Goal: Information Seeking & Learning: Learn about a topic

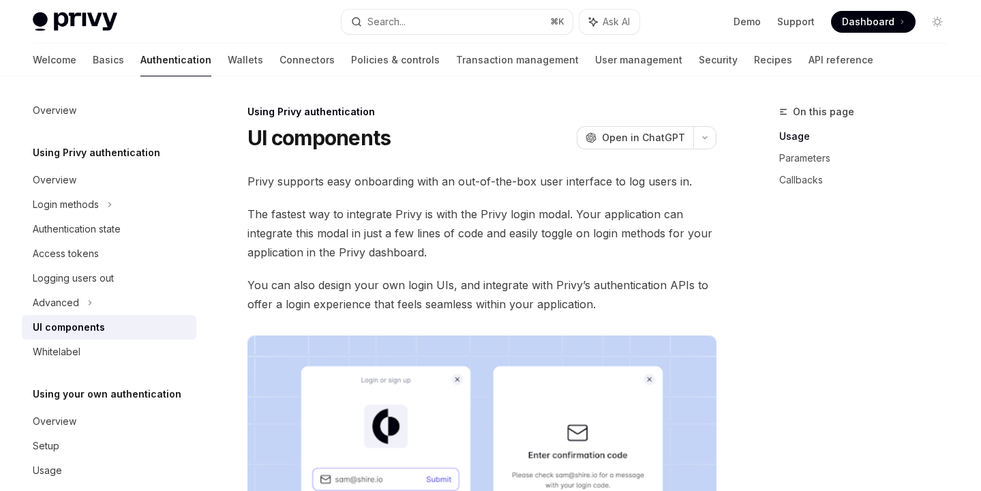
click at [481, 127] on div "UI components OpenAI Open in ChatGPT" at bounding box center [481, 137] width 469 height 25
click at [519, 133] on div "UI components OpenAI Open in ChatGPT" at bounding box center [481, 137] width 469 height 25
click at [506, 136] on div "UI components OpenAI Open in ChatGPT" at bounding box center [481, 137] width 469 height 25
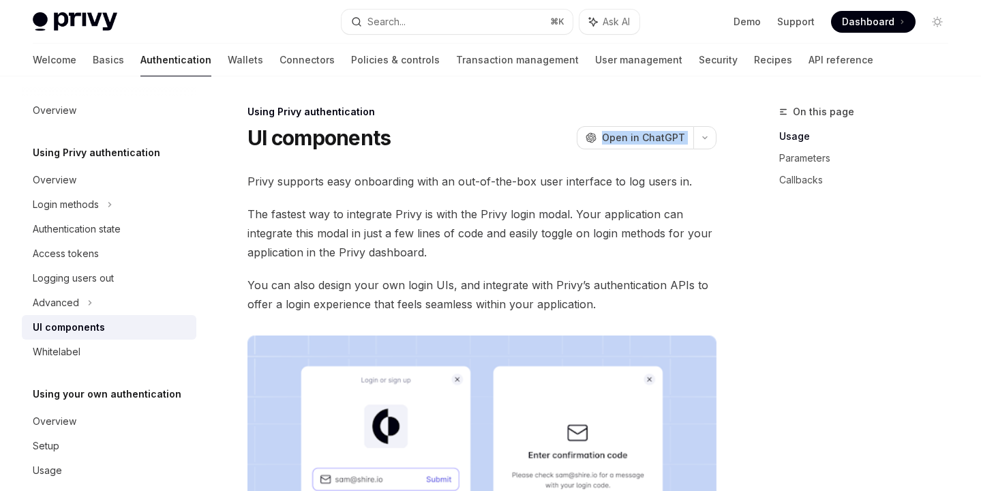
click at [506, 136] on div "UI components OpenAI Open in ChatGPT" at bounding box center [481, 137] width 469 height 25
click at [502, 137] on div "UI components OpenAI Open in ChatGPT" at bounding box center [481, 137] width 469 height 25
click at [505, 136] on div "UI components OpenAI Open in ChatGPT" at bounding box center [481, 137] width 469 height 25
click at [498, 140] on div "UI components OpenAI Open in ChatGPT" at bounding box center [481, 137] width 469 height 25
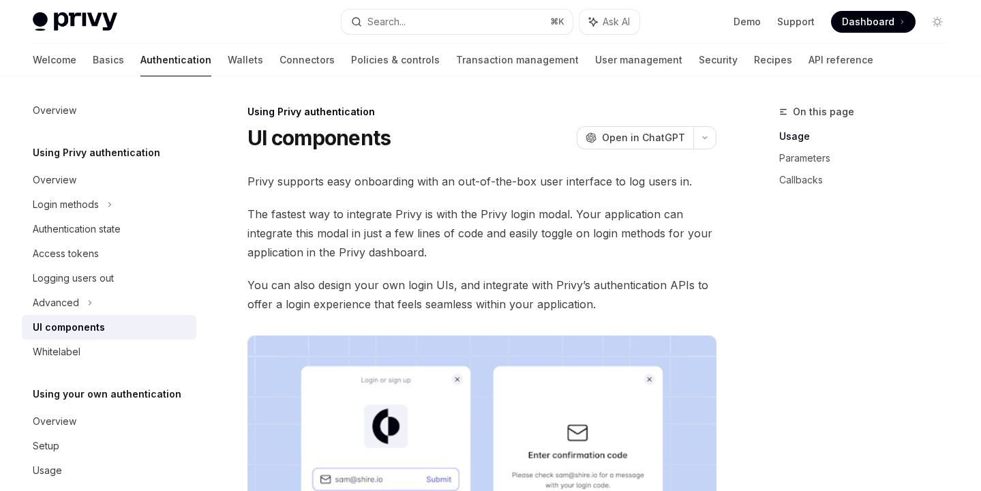
click at [500, 139] on div "UI components OpenAI Open in ChatGPT" at bounding box center [481, 137] width 469 height 25
click at [522, 130] on div "UI components OpenAI Open in ChatGPT" at bounding box center [481, 137] width 469 height 25
click at [494, 132] on div "UI components OpenAI Open in ChatGPT" at bounding box center [481, 137] width 469 height 25
click at [505, 132] on div "UI components OpenAI Open in ChatGPT" at bounding box center [481, 137] width 469 height 25
click at [491, 134] on div "UI components OpenAI Open in ChatGPT" at bounding box center [481, 137] width 469 height 25
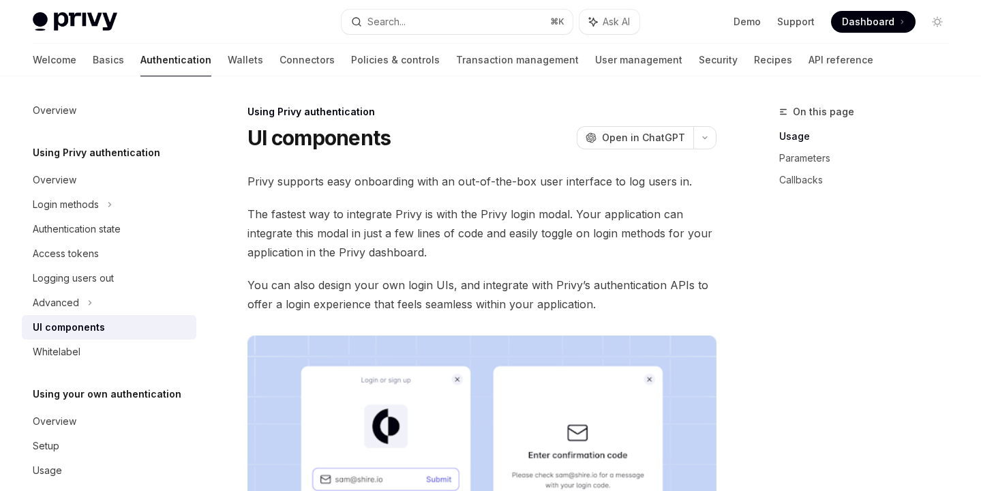
click at [528, 134] on div "UI components OpenAI Open in ChatGPT" at bounding box center [481, 137] width 469 height 25
click at [470, 134] on div "UI components OpenAI Open in ChatGPT" at bounding box center [481, 137] width 469 height 25
click at [470, 133] on div "UI components OpenAI Open in ChatGPT" at bounding box center [481, 137] width 469 height 25
click at [500, 141] on div "UI components OpenAI Open in ChatGPT" at bounding box center [481, 137] width 469 height 25
click at [487, 140] on div "UI components OpenAI Open in ChatGPT" at bounding box center [481, 137] width 469 height 25
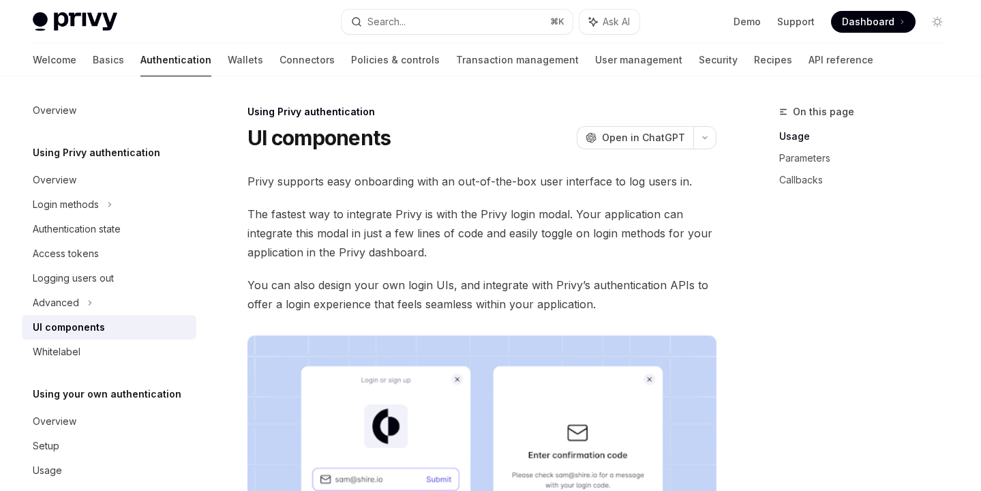
click at [491, 139] on div "UI components OpenAI Open in ChatGPT" at bounding box center [481, 137] width 469 height 25
click at [485, 139] on div "UI components OpenAI Open in ChatGPT" at bounding box center [481, 137] width 469 height 25
click at [498, 139] on div "UI components OpenAI Open in ChatGPT" at bounding box center [481, 137] width 469 height 25
click at [475, 139] on div "UI components OpenAI Open in ChatGPT" at bounding box center [481, 137] width 469 height 25
click at [494, 140] on div "UI components OpenAI Open in ChatGPT" at bounding box center [481, 137] width 469 height 25
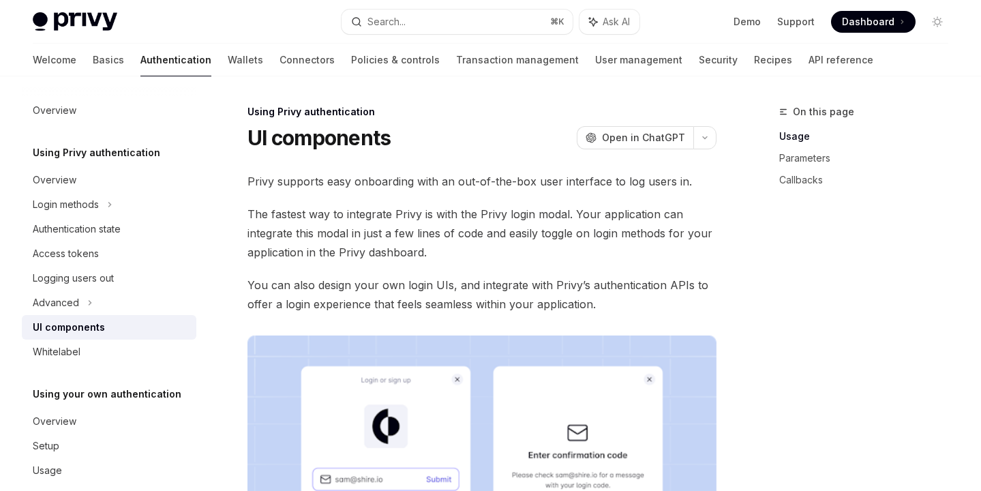
click at [483, 140] on div "UI components OpenAI Open in ChatGPT" at bounding box center [481, 137] width 469 height 25
click at [492, 140] on div "UI components OpenAI Open in ChatGPT" at bounding box center [481, 137] width 469 height 25
click at [481, 140] on div "UI components OpenAI Open in ChatGPT" at bounding box center [481, 137] width 469 height 25
click at [485, 140] on div "UI components OpenAI Open in ChatGPT" at bounding box center [481, 137] width 469 height 25
click at [478, 142] on div "UI components OpenAI Open in ChatGPT" at bounding box center [481, 137] width 469 height 25
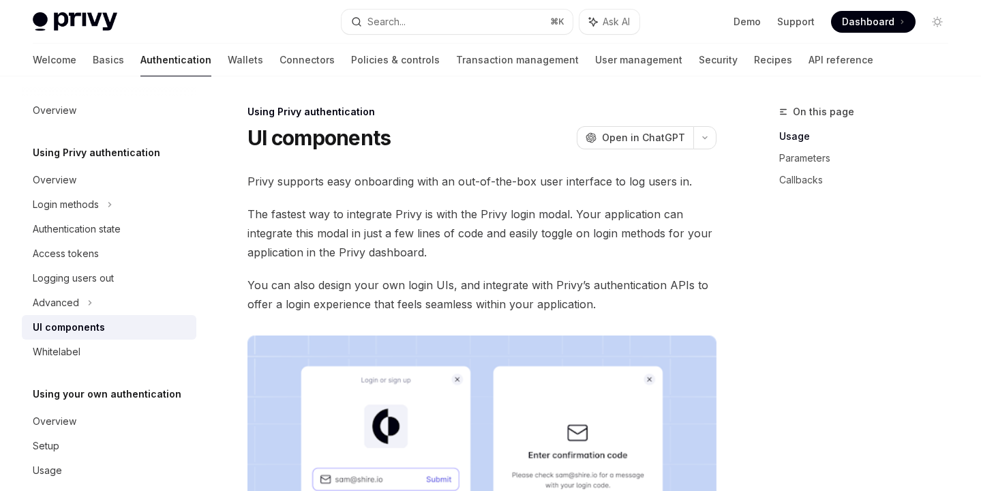
click at [478, 142] on div "UI components OpenAI Open in ChatGPT" at bounding box center [481, 137] width 469 height 25
click at [468, 142] on div "UI components OpenAI Open in ChatGPT" at bounding box center [481, 137] width 469 height 25
click at [462, 142] on div "UI components OpenAI Open in ChatGPT" at bounding box center [481, 137] width 469 height 25
click at [466, 141] on div "UI components OpenAI Open in ChatGPT" at bounding box center [481, 137] width 469 height 25
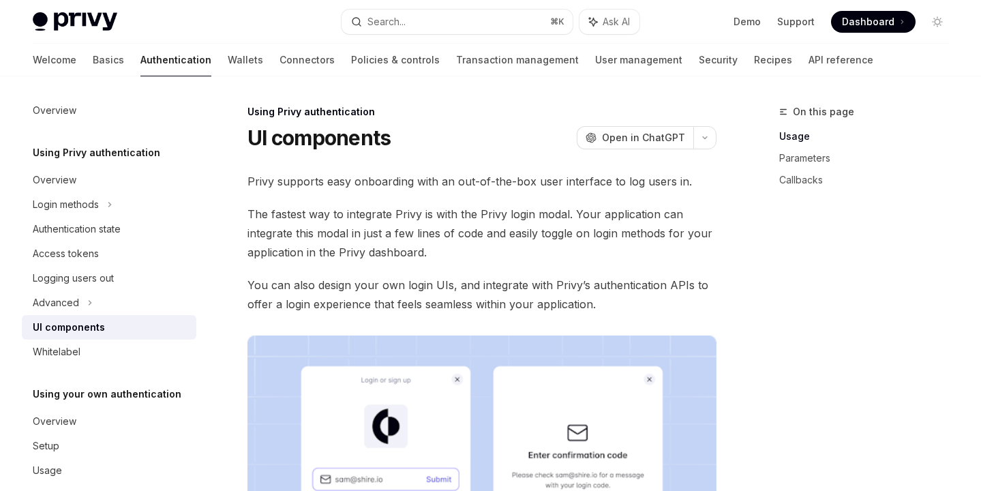
click at [460, 141] on div "UI components OpenAI Open in ChatGPT" at bounding box center [481, 137] width 469 height 25
click at [445, 148] on div "UI components OpenAI Open in ChatGPT" at bounding box center [481, 137] width 469 height 25
click at [459, 145] on div "UI components OpenAI Open in ChatGPT" at bounding box center [481, 137] width 469 height 25
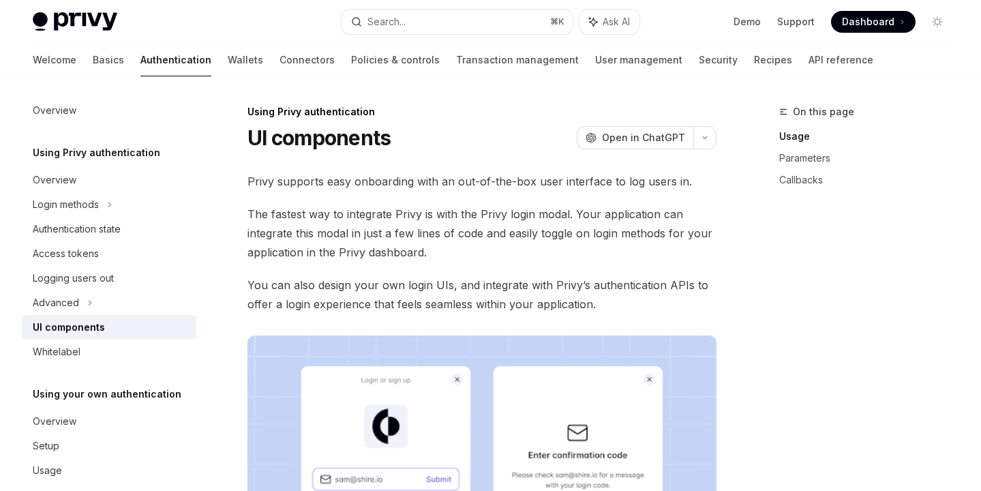
click at [455, 145] on div "UI components OpenAI Open in ChatGPT" at bounding box center [481, 137] width 469 height 25
click at [473, 140] on div "UI components OpenAI Open in ChatGPT" at bounding box center [481, 137] width 469 height 25
click at [469, 141] on div "UI components OpenAI Open in ChatGPT" at bounding box center [481, 137] width 469 height 25
click at [482, 141] on div "UI components OpenAI Open in ChatGPT" at bounding box center [481, 137] width 469 height 25
click at [476, 143] on div "UI components OpenAI Open in ChatGPT" at bounding box center [481, 137] width 469 height 25
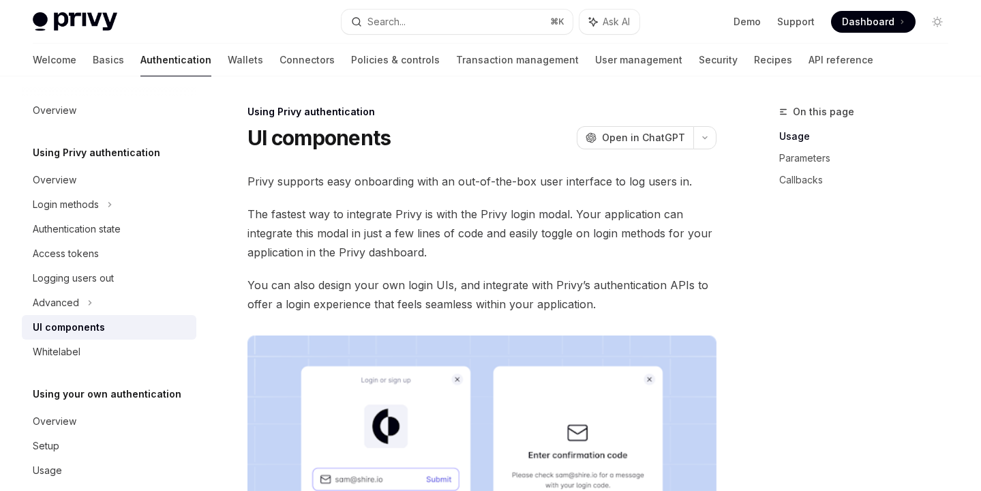
click at [445, 141] on div "UI components OpenAI Open in ChatGPT" at bounding box center [481, 137] width 469 height 25
click at [430, 142] on div "UI components OpenAI Open in ChatGPT" at bounding box center [481, 137] width 469 height 25
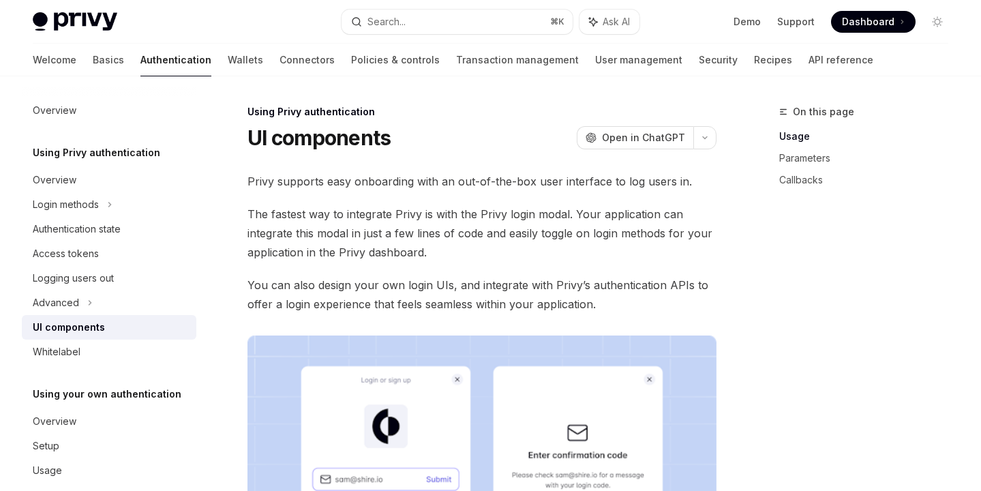
click at [438, 136] on div "UI components OpenAI Open in ChatGPT" at bounding box center [481, 137] width 469 height 25
click at [331, 222] on span "The fastest way to integrate Privy is with the Privy login modal. Your applicat…" at bounding box center [481, 233] width 469 height 57
click at [333, 220] on span "The fastest way to integrate Privy is with the Privy login modal. Your applicat…" at bounding box center [481, 233] width 469 height 57
click at [326, 225] on span "The fastest way to integrate Privy is with the Privy login modal. Your applicat…" at bounding box center [481, 233] width 469 height 57
click at [340, 213] on span "The fastest way to integrate Privy is with the Privy login modal. Your applicat…" at bounding box center [481, 233] width 469 height 57
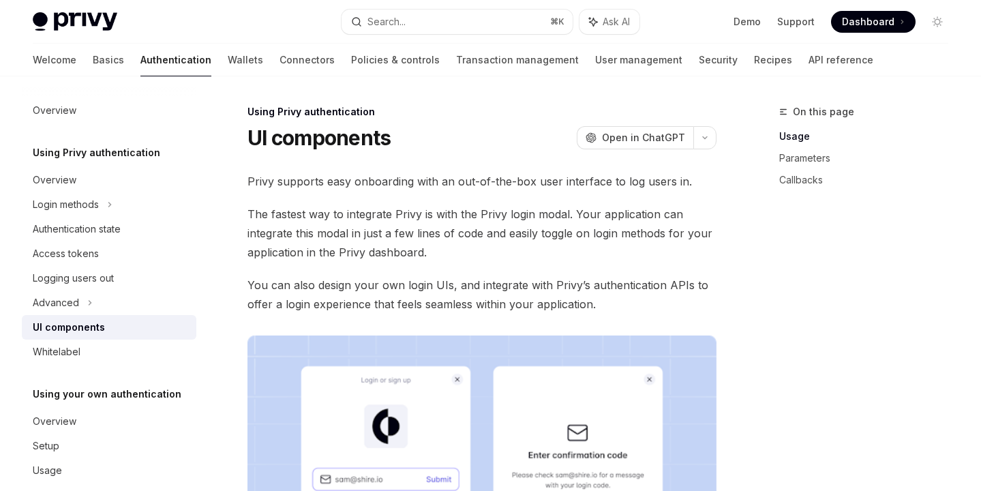
click at [440, 108] on div "Using Privy authentication" at bounding box center [481, 112] width 469 height 14
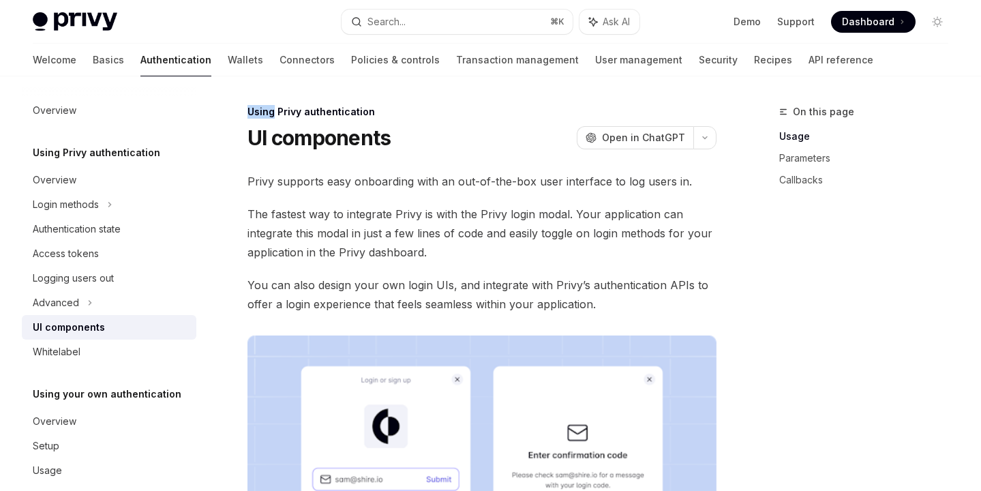
click at [456, 125] on div "UI components OpenAI Open in ChatGPT" at bounding box center [481, 137] width 469 height 25
click at [457, 125] on div "UI components OpenAI Open in ChatGPT" at bounding box center [481, 137] width 469 height 25
click at [437, 145] on div "UI components OpenAI Open in ChatGPT" at bounding box center [481, 137] width 469 height 25
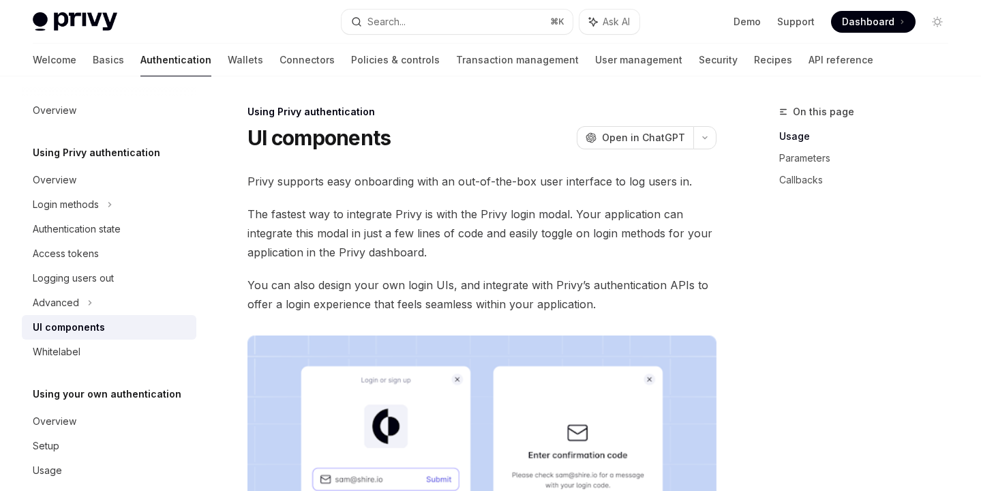
click at [448, 138] on div "UI components OpenAI Open in ChatGPT" at bounding box center [481, 137] width 469 height 25
click at [444, 143] on div "UI components OpenAI Open in ChatGPT" at bounding box center [481, 137] width 469 height 25
click at [450, 138] on div "UI components OpenAI Open in ChatGPT" at bounding box center [481, 137] width 469 height 25
click at [442, 147] on div "UI components OpenAI Open in ChatGPT" at bounding box center [481, 137] width 469 height 25
click at [450, 142] on div "UI components OpenAI Open in ChatGPT" at bounding box center [481, 137] width 469 height 25
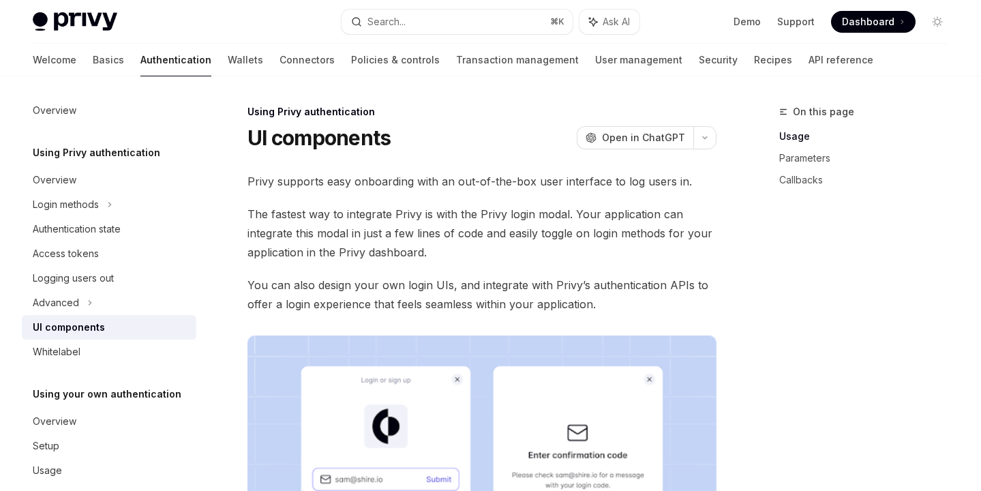
click at [453, 144] on div "UI components OpenAI Open in ChatGPT" at bounding box center [481, 137] width 469 height 25
click at [450, 147] on div "UI components OpenAI Open in ChatGPT" at bounding box center [481, 137] width 469 height 25
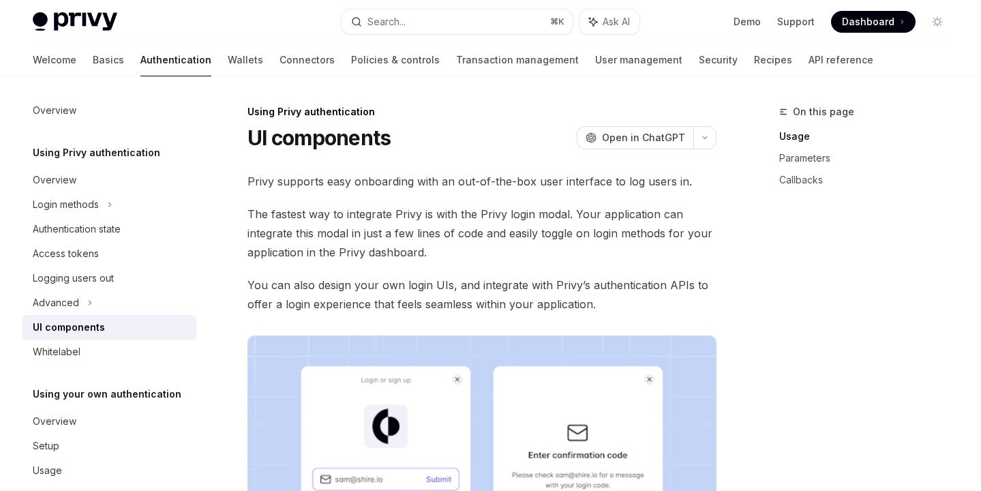
click at [464, 138] on div "UI components OpenAI Open in ChatGPT" at bounding box center [481, 137] width 469 height 25
click at [459, 144] on div "UI components OpenAI Open in ChatGPT" at bounding box center [481, 137] width 469 height 25
click at [461, 142] on div "UI components OpenAI Open in ChatGPT" at bounding box center [481, 137] width 469 height 25
click at [453, 146] on div "UI components OpenAI Open in ChatGPT" at bounding box center [481, 137] width 469 height 25
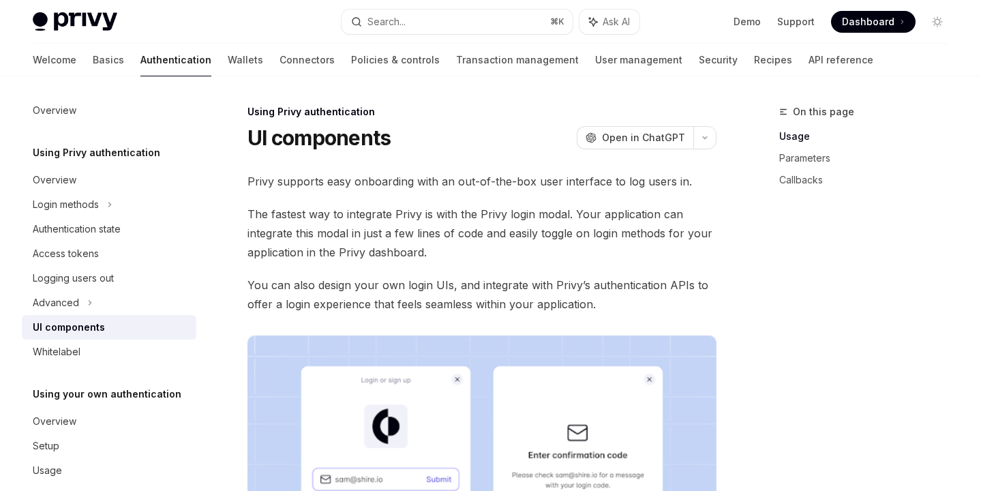
click at [455, 144] on div "UI components OpenAI Open in ChatGPT" at bounding box center [481, 137] width 469 height 25
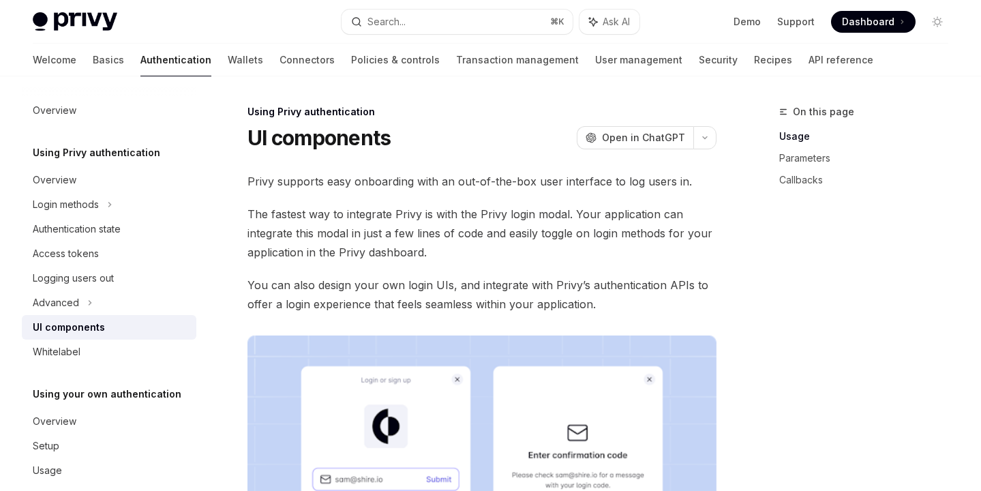
click at [451, 140] on div "UI components OpenAI Open in ChatGPT" at bounding box center [481, 137] width 469 height 25
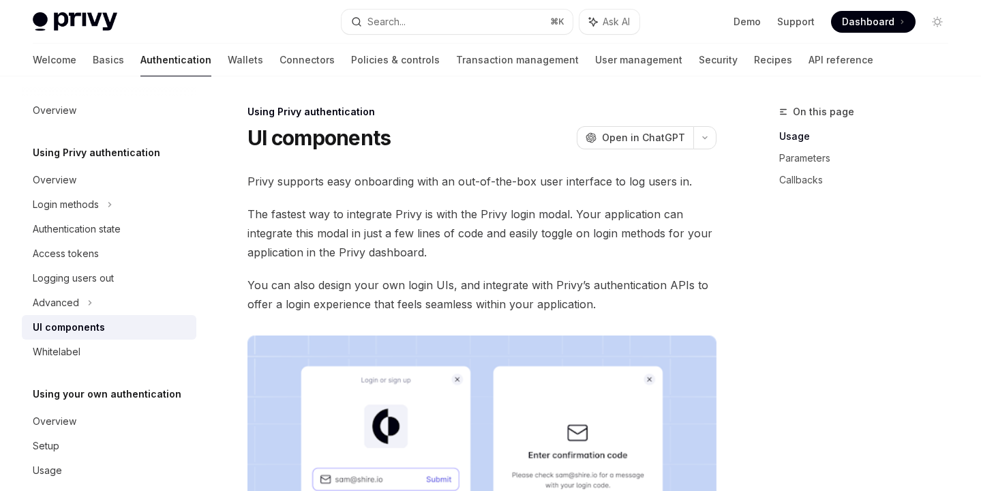
click at [442, 148] on div "UI components OpenAI Open in ChatGPT" at bounding box center [481, 137] width 469 height 25
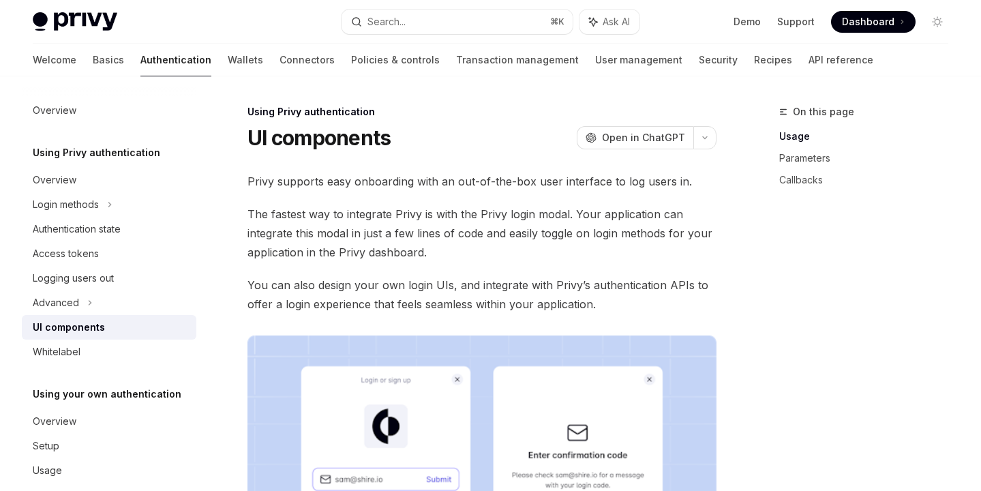
click at [452, 138] on div "UI components OpenAI Open in ChatGPT" at bounding box center [481, 137] width 469 height 25
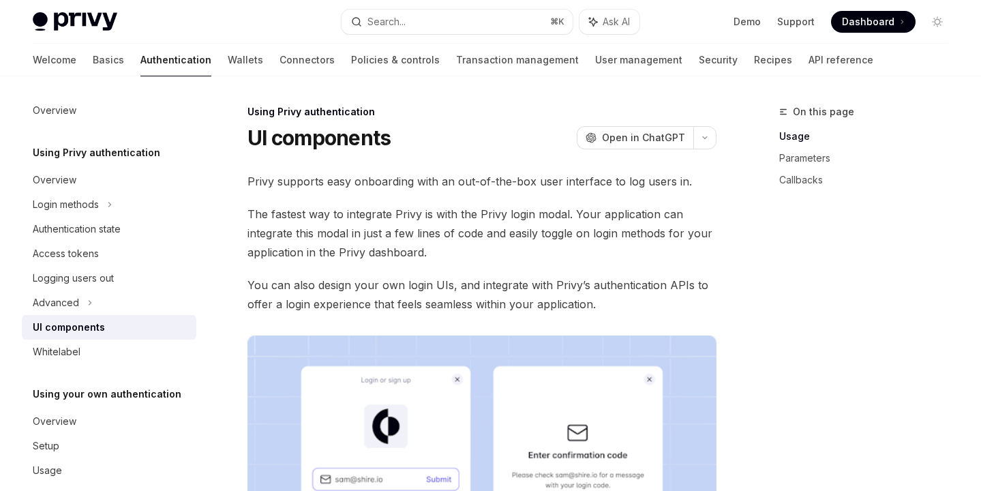
click at [446, 143] on div "UI components OpenAI Open in ChatGPT" at bounding box center [481, 137] width 469 height 25
click at [454, 134] on div "UI components OpenAI Open in ChatGPT" at bounding box center [481, 137] width 469 height 25
click at [448, 140] on div "UI components OpenAI Open in ChatGPT" at bounding box center [481, 137] width 469 height 25
click at [445, 143] on div "UI components OpenAI Open in ChatGPT" at bounding box center [481, 137] width 469 height 25
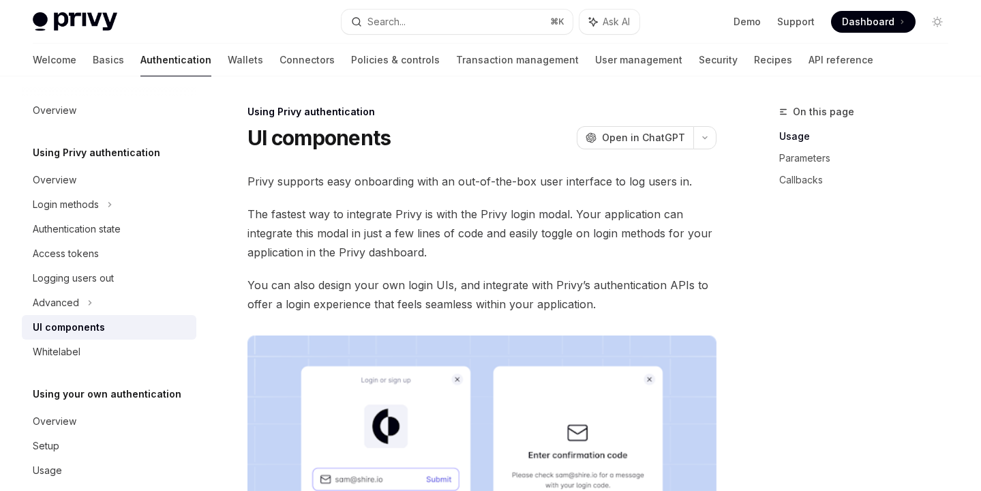
click at [445, 142] on div "UI components OpenAI Open in ChatGPT" at bounding box center [481, 137] width 469 height 25
drag, startPoint x: 423, startPoint y: 162, endPoint x: 437, endPoint y: 156, distance: 14.7
drag, startPoint x: 421, startPoint y: 139, endPoint x: 400, endPoint y: 154, distance: 26.5
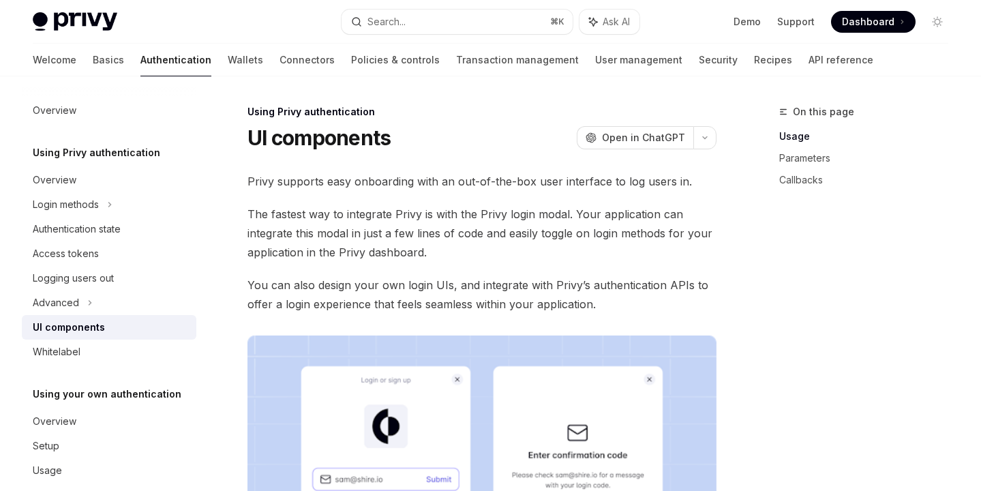
click at [421, 139] on div "UI components OpenAI Open in ChatGPT" at bounding box center [481, 137] width 469 height 25
drag, startPoint x: 425, startPoint y: 139, endPoint x: 408, endPoint y: 151, distance: 21.0
click at [424, 139] on div "UI components OpenAI Open in ChatGPT" at bounding box center [481, 137] width 469 height 25
drag, startPoint x: 408, startPoint y: 151, endPoint x: 419, endPoint y: 142, distance: 15.0
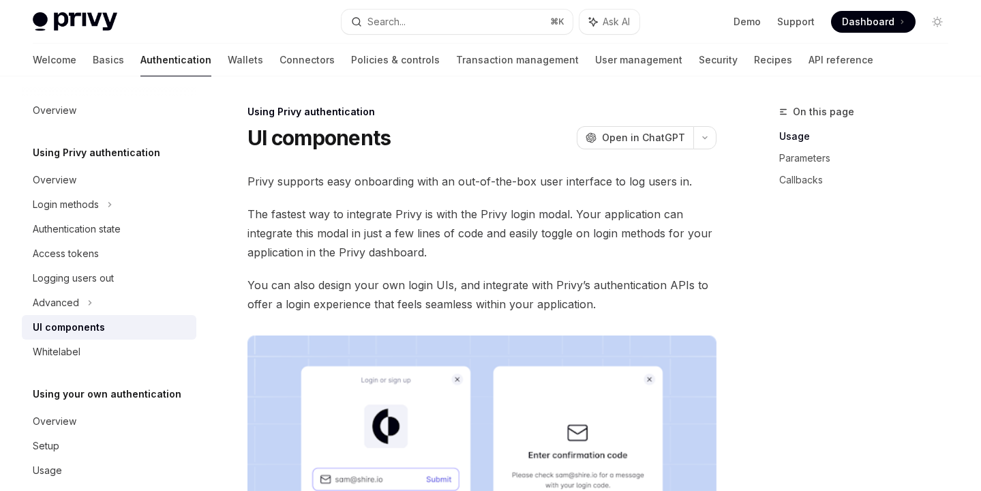
click at [432, 136] on div "UI components OpenAI Open in ChatGPT" at bounding box center [481, 137] width 469 height 25
drag, startPoint x: 425, startPoint y: 138, endPoint x: 417, endPoint y: 153, distance: 16.5
click at [425, 139] on div "UI components OpenAI Open in ChatGPT" at bounding box center [481, 137] width 469 height 25
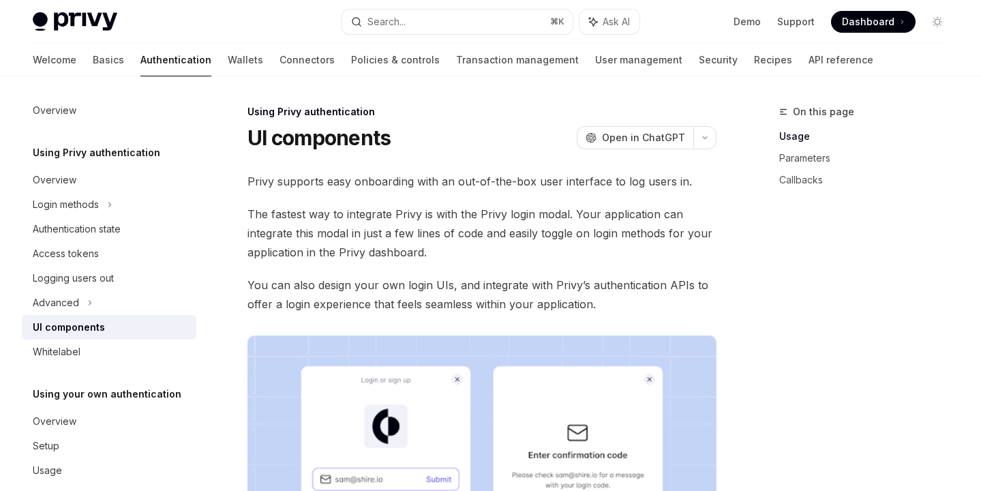
click at [425, 144] on div "UI components OpenAI Open in ChatGPT" at bounding box center [481, 137] width 469 height 25
drag, startPoint x: 414, startPoint y: 161, endPoint x: 440, endPoint y: 136, distance: 36.7
click at [440, 136] on div "UI components OpenAI Open in ChatGPT" at bounding box center [481, 137] width 469 height 25
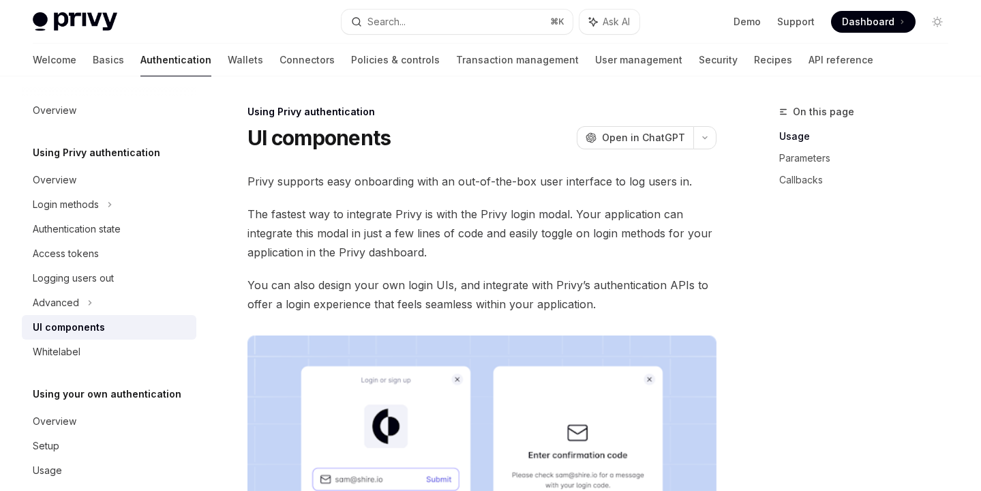
drag, startPoint x: 435, startPoint y: 133, endPoint x: 421, endPoint y: 153, distance: 25.0
drag, startPoint x: 419, startPoint y: 157, endPoint x: 412, endPoint y: 160, distance: 7.1
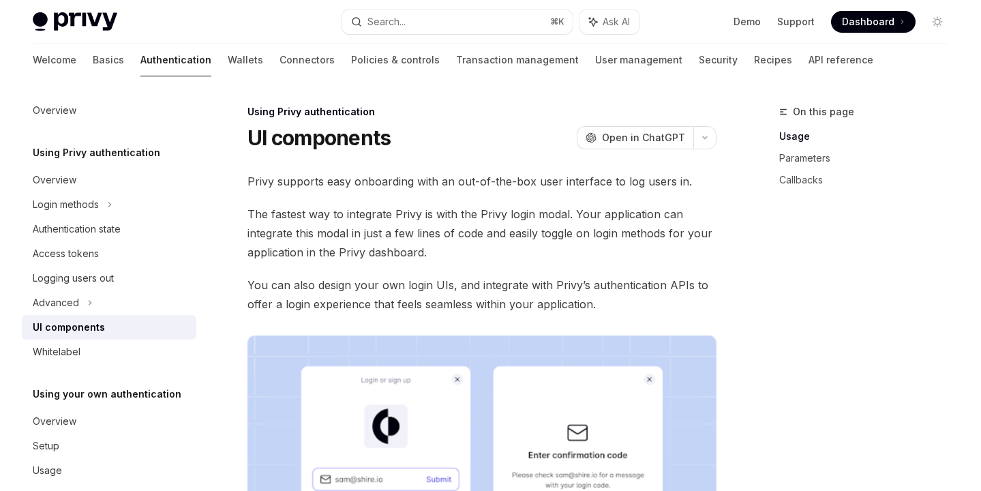
drag, startPoint x: 348, startPoint y: 166, endPoint x: 365, endPoint y: 165, distance: 17.1
drag, startPoint x: 440, startPoint y: 121, endPoint x: 377, endPoint y: 161, distance: 74.7
click at [415, 145] on div "Using Privy authentication UI components OpenAI Open in ChatGPT" at bounding box center [481, 127] width 469 height 45
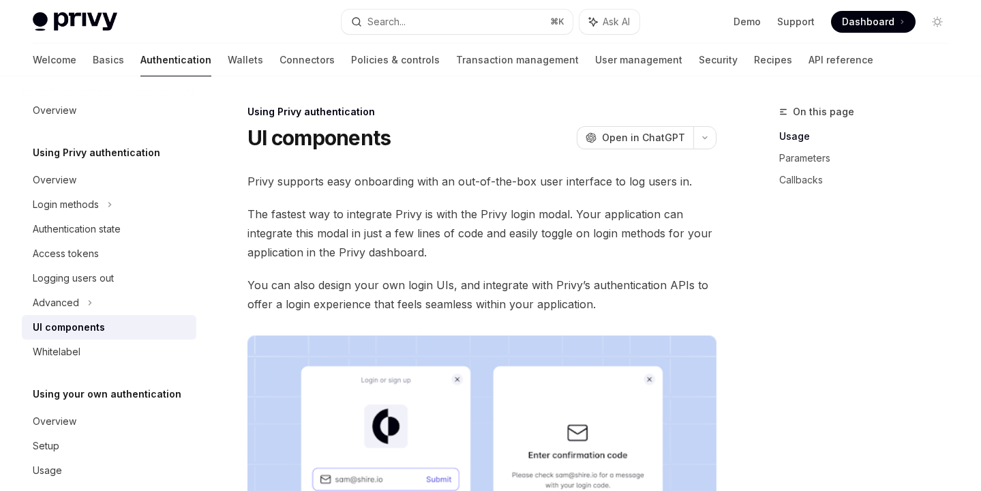
drag, startPoint x: 376, startPoint y: 161, endPoint x: 412, endPoint y: 150, distance: 37.1
drag, startPoint x: 412, startPoint y: 150, endPoint x: 393, endPoint y: 154, distance: 18.9
drag, startPoint x: 365, startPoint y: 162, endPoint x: 443, endPoint y: 124, distance: 86.6
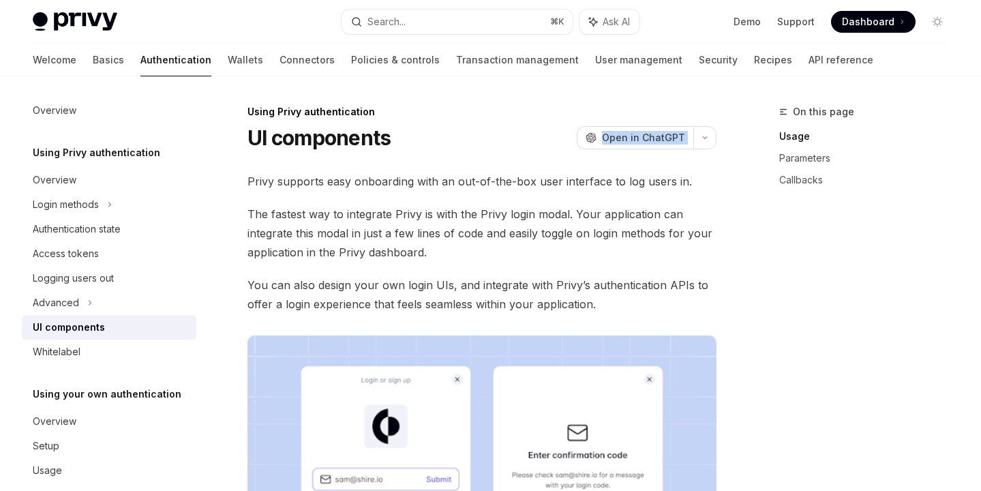
click at [436, 142] on div "UI components OpenAI Open in ChatGPT" at bounding box center [481, 137] width 469 height 25
drag, startPoint x: 389, startPoint y: 162, endPoint x: 410, endPoint y: 150, distance: 24.1
click at [415, 146] on div "UI components OpenAI Open in ChatGPT" at bounding box center [481, 137] width 469 height 25
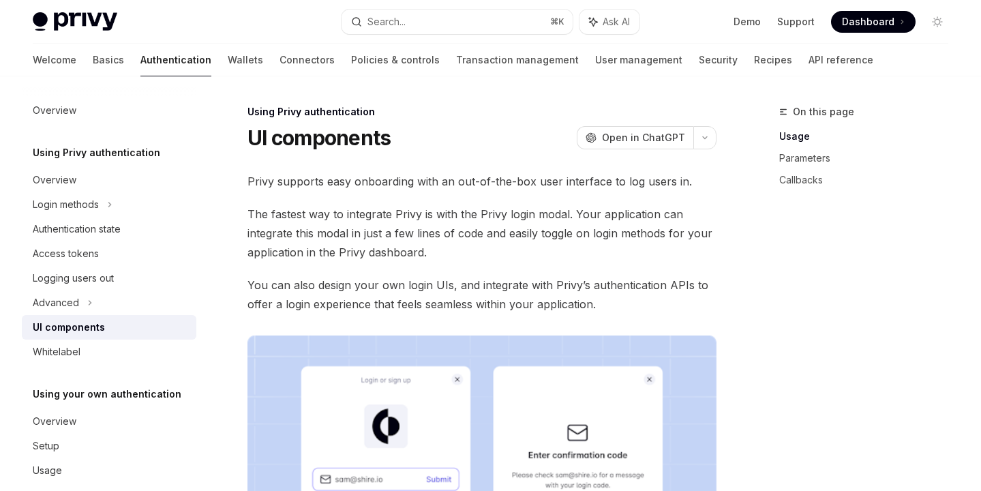
click at [415, 144] on div "UI components OpenAI Open in ChatGPT" at bounding box center [481, 137] width 469 height 25
click at [413, 144] on div "UI components OpenAI Open in ChatGPT" at bounding box center [481, 137] width 469 height 25
click at [426, 130] on div "UI components OpenAI Open in ChatGPT" at bounding box center [481, 137] width 469 height 25
click at [419, 137] on div "UI components OpenAI Open in ChatGPT" at bounding box center [481, 137] width 469 height 25
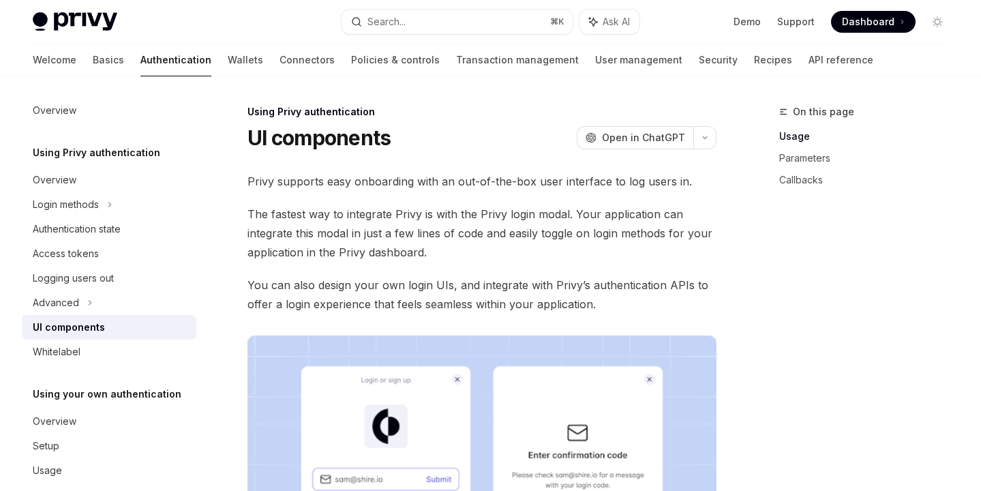
click at [425, 130] on div "UI components OpenAI Open in ChatGPT" at bounding box center [481, 137] width 469 height 25
click at [410, 146] on div "UI components OpenAI Open in ChatGPT" at bounding box center [481, 137] width 469 height 25
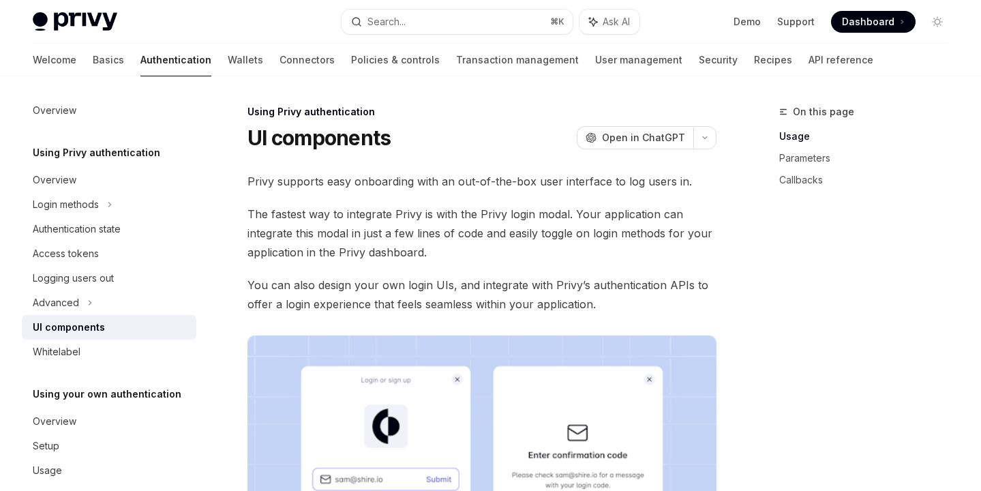
click at [422, 125] on div "Using Privy authentication UI components OpenAI Open in ChatGPT" at bounding box center [481, 127] width 469 height 45
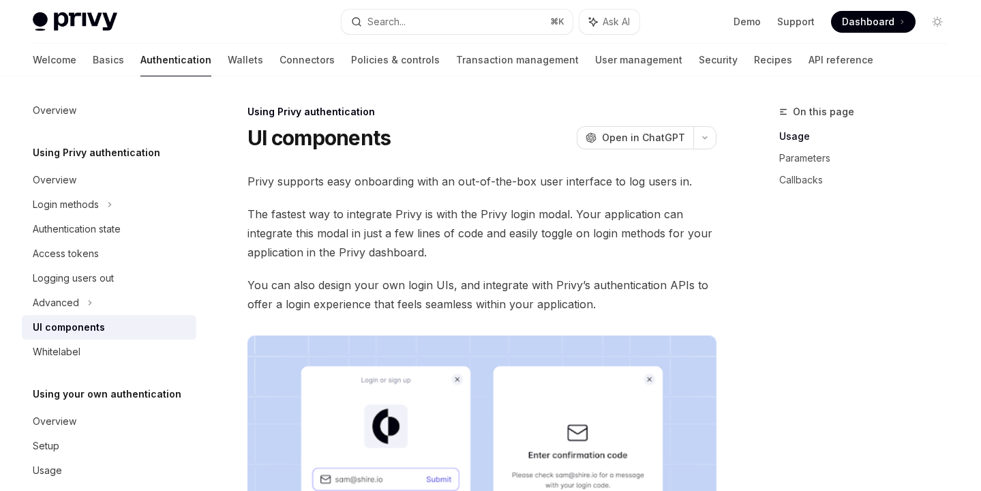
click at [407, 139] on div "UI components OpenAI Open in ChatGPT" at bounding box center [481, 137] width 469 height 25
click at [412, 134] on div "UI components OpenAI Open in ChatGPT" at bounding box center [481, 137] width 469 height 25
click at [388, 172] on span "Privy supports easy onboarding with an out-of-the-box user interface to log use…" at bounding box center [481, 181] width 469 height 19
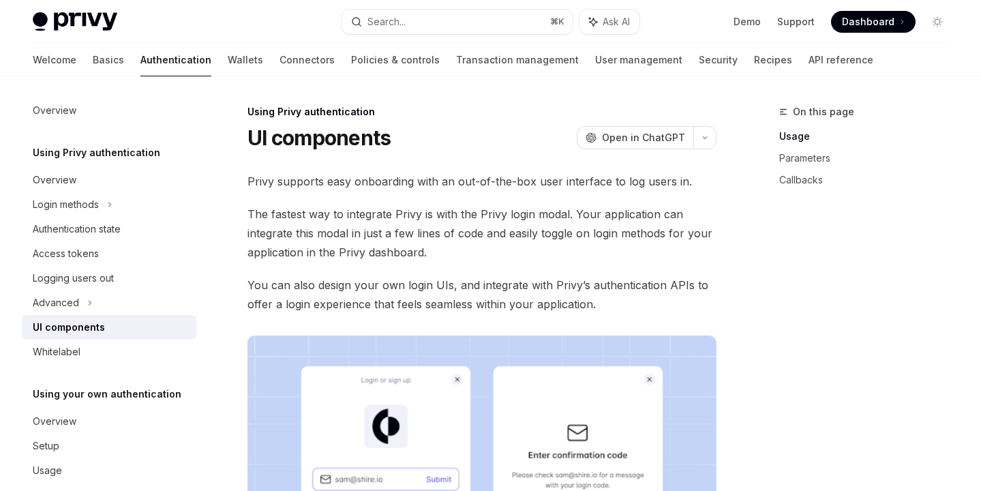
click at [424, 130] on div "UI components OpenAI Open in ChatGPT" at bounding box center [481, 137] width 469 height 25
click at [419, 140] on div "UI components OpenAI Open in ChatGPT" at bounding box center [481, 137] width 469 height 25
click at [413, 147] on div "UI components OpenAI Open in ChatGPT" at bounding box center [481, 137] width 469 height 25
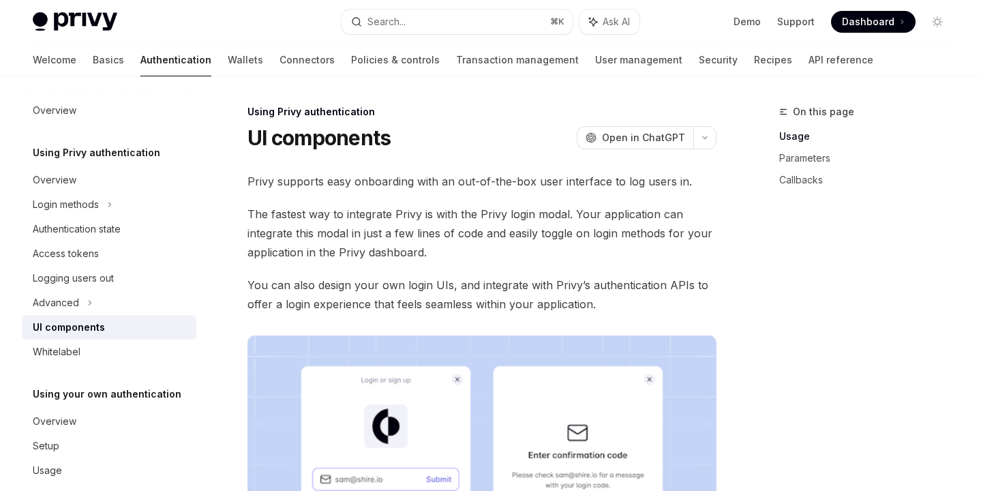
click at [482, 117] on div "Using Privy authentication" at bounding box center [481, 112] width 469 height 14
click at [485, 115] on div "Using Privy authentication" at bounding box center [481, 112] width 469 height 14
click at [472, 123] on div "Using Privy authentication UI components OpenAI Open in ChatGPT" at bounding box center [481, 127] width 469 height 45
click at [478, 120] on div "Using Privy authentication UI components OpenAI Open in ChatGPT" at bounding box center [481, 127] width 469 height 45
click at [473, 123] on div "Using Privy authentication UI components OpenAI Open in ChatGPT" at bounding box center [481, 127] width 469 height 45
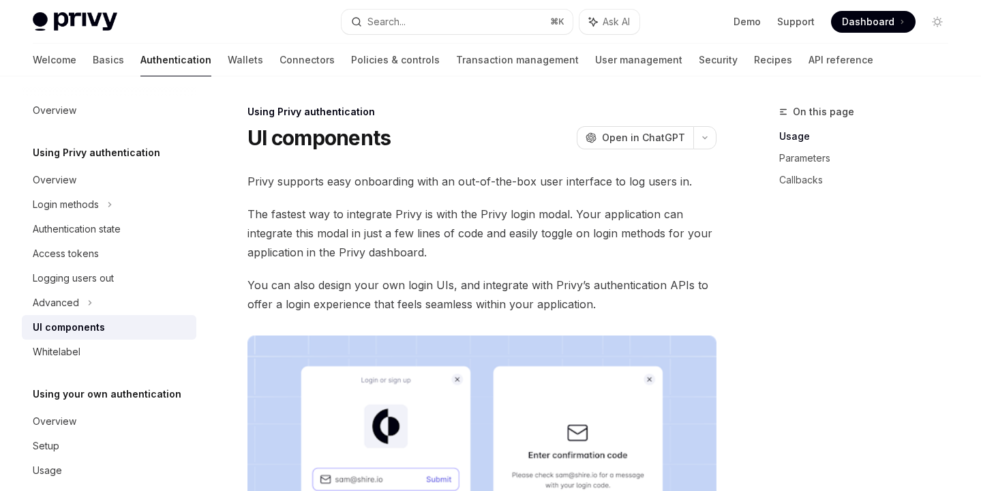
click at [478, 123] on div "Using Privy authentication UI components OpenAI Open in ChatGPT" at bounding box center [481, 127] width 469 height 45
click at [466, 127] on div "UI components OpenAI Open in ChatGPT" at bounding box center [481, 137] width 469 height 25
click at [470, 125] on div "UI components OpenAI Open in ChatGPT" at bounding box center [481, 137] width 469 height 25
click at [459, 129] on div "UI components OpenAI Open in ChatGPT" at bounding box center [481, 137] width 469 height 25
click at [480, 122] on div "Using Privy authentication UI components OpenAI Open in ChatGPT" at bounding box center [481, 127] width 469 height 45
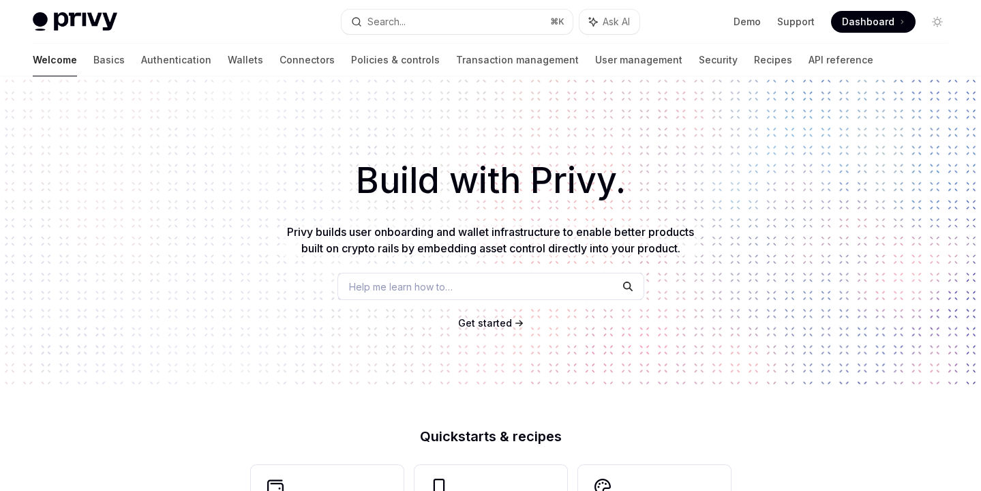
click at [689, 123] on div "Build with Privy. Privy builds user onboarding and wallet infrastructure to ena…" at bounding box center [490, 231] width 981 height 311
click at [764, 287] on div "Build with Privy. Privy builds user onboarding and wallet infrastructure to ena…" at bounding box center [490, 231] width 981 height 311
click at [764, 206] on h1 "Build with Privy." at bounding box center [490, 180] width 937 height 53
click at [764, 255] on div "Build with Privy. Privy builds user onboarding and wallet infrastructure to ena…" at bounding box center [490, 231] width 981 height 311
click at [764, 210] on div "Build with Privy. Privy builds user onboarding and wallet infrastructure to ena…" at bounding box center [490, 231] width 981 height 311
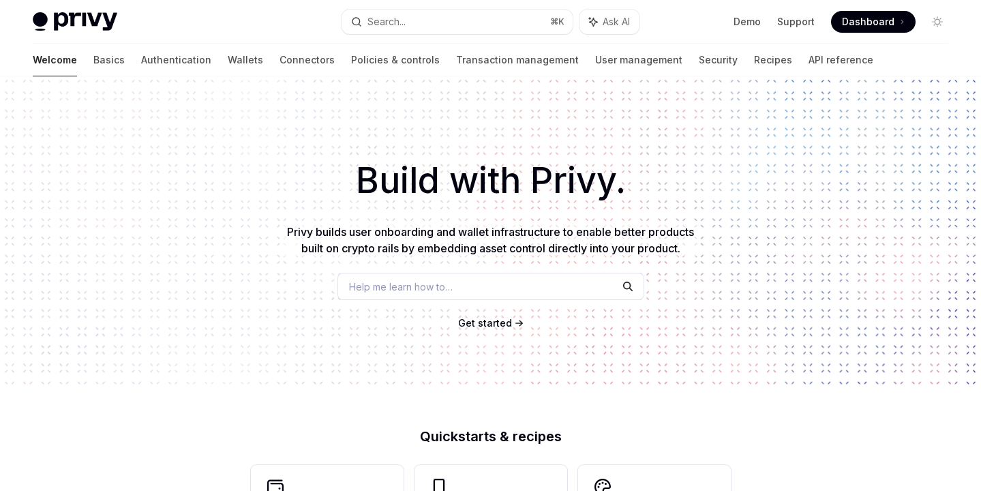
drag, startPoint x: 749, startPoint y: 280, endPoint x: 749, endPoint y: 226, distance: 53.9
click at [749, 280] on div "Build with Privy. Privy builds user onboarding and wallet infrastructure to ena…" at bounding box center [490, 231] width 981 height 311
click at [749, 225] on div "Build with Privy. Privy builds user onboarding and wallet infrastructure to ena…" at bounding box center [490, 231] width 981 height 311
click at [736, 266] on div "Build with Privy. Privy builds user onboarding and wallet infrastructure to ena…" at bounding box center [490, 231] width 981 height 311
click at [740, 254] on div "Build with Privy. Privy builds user onboarding and wallet infrastructure to ena…" at bounding box center [490, 231] width 981 height 311
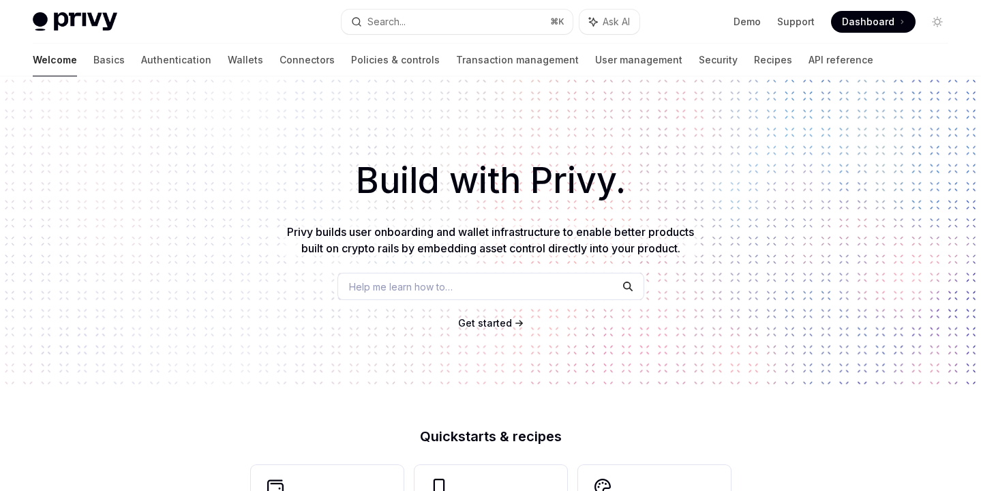
click at [738, 277] on div "Build with Privy. Privy builds user onboarding and wallet infrastructure to ena…" at bounding box center [490, 231] width 981 height 311
click at [743, 264] on div "Build with Privy. Privy builds user onboarding and wallet infrastructure to ena…" at bounding box center [490, 231] width 981 height 311
click at [735, 282] on div "Build with Privy. Privy builds user onboarding and wallet infrastructure to ena…" at bounding box center [490, 231] width 981 height 311
click at [745, 245] on div "Build with Privy. Privy builds user onboarding and wallet infrastructure to ena…" at bounding box center [490, 231] width 981 height 311
click at [532, 118] on div "Build with Privy. Privy builds user onboarding and wallet infrastructure to ena…" at bounding box center [490, 231] width 981 height 311
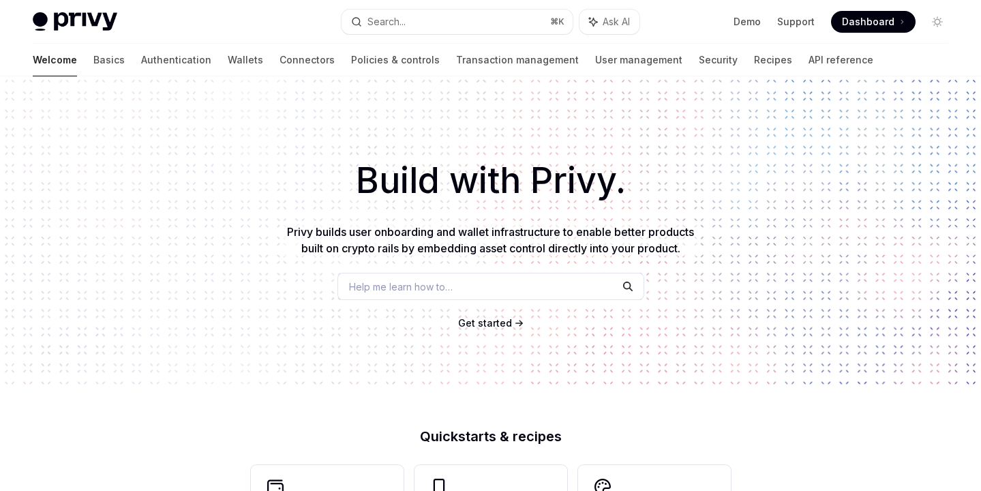
click at [685, 145] on div "Build with Privy. Privy builds user onboarding and wallet infrastructure to ena…" at bounding box center [490, 231] width 981 height 311
click at [601, 136] on div "Build with Privy. Privy builds user onboarding and wallet infrastructure to ena…" at bounding box center [490, 231] width 981 height 311
click at [667, 144] on div "Build with Privy. Privy builds user onboarding and wallet infrastructure to ena…" at bounding box center [490, 231] width 981 height 311
click at [622, 138] on div "Build with Privy. Privy builds user onboarding and wallet infrastructure to ena…" at bounding box center [490, 231] width 981 height 311
click at [665, 147] on div "Build with Privy. Privy builds user onboarding and wallet infrastructure to ena…" at bounding box center [490, 231] width 981 height 311
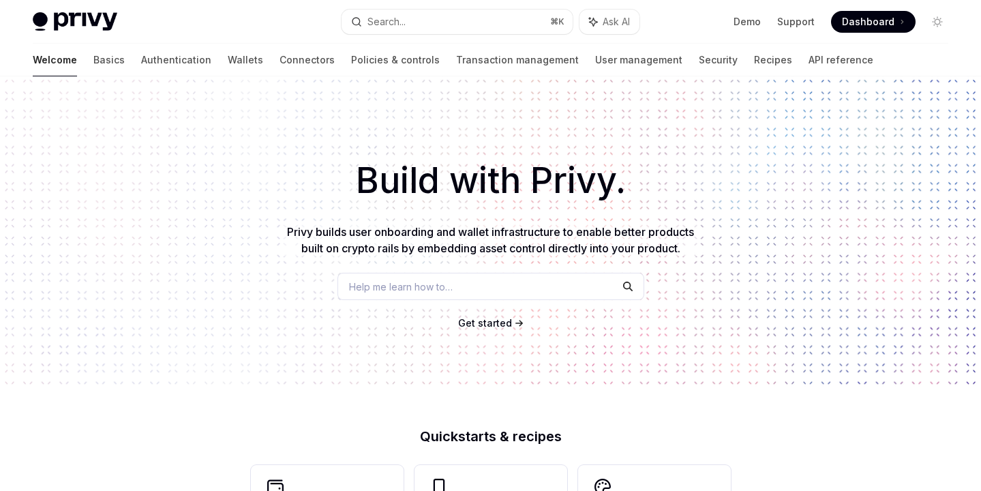
click at [616, 138] on div "Build with Privy. Privy builds user onboarding and wallet infrastructure to ena…" at bounding box center [490, 231] width 981 height 311
click at [666, 152] on div "Build with Privy. Privy builds user onboarding and wallet infrastructure to ena…" at bounding box center [490, 231] width 981 height 311
click at [627, 140] on div "Build with Privy. Privy builds user onboarding and wallet infrastructure to ena…" at bounding box center [490, 231] width 981 height 311
click at [693, 177] on h1 "Build with Privy." at bounding box center [490, 180] width 937 height 53
click at [711, 183] on h1 "Build with Privy." at bounding box center [490, 180] width 937 height 53
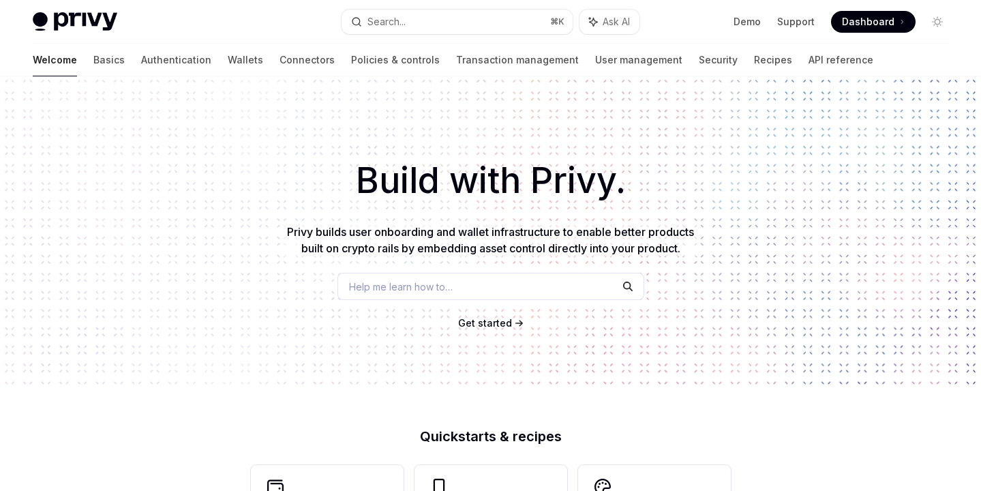
click at [711, 183] on h1 "Build with Privy." at bounding box center [490, 180] width 937 height 53
click at [655, 153] on div "Build with Privy. Privy builds user onboarding and wallet infrastructure to ena…" at bounding box center [490, 231] width 981 height 311
click at [711, 191] on h1 "Build with Privy." at bounding box center [490, 180] width 937 height 53
click at [295, 205] on h1 "Build with Privy." at bounding box center [490, 180] width 937 height 53
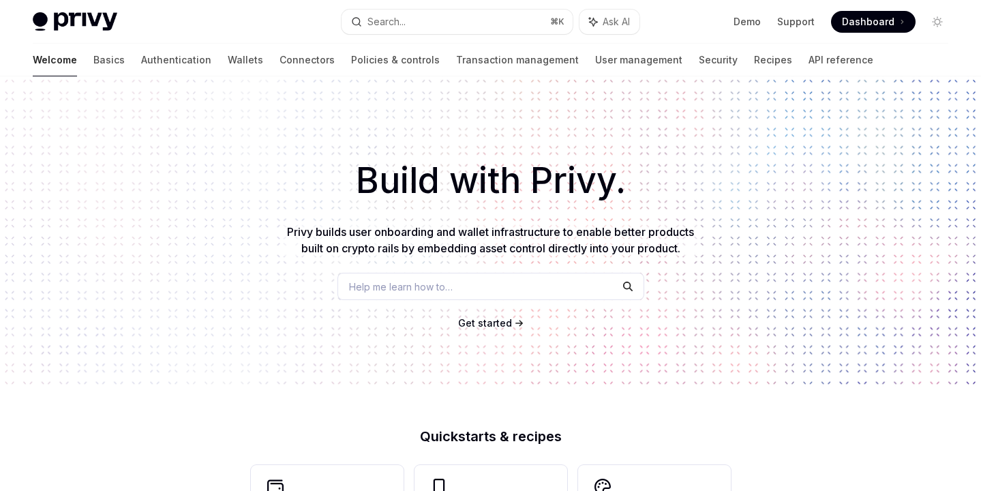
click at [335, 154] on h1 "Build with Privy." at bounding box center [490, 180] width 937 height 53
click at [297, 176] on h1 "Build with Privy." at bounding box center [490, 180] width 937 height 53
click at [328, 139] on div "Build with Privy. Privy builds user onboarding and wallet infrastructure to ena…" at bounding box center [490, 231] width 981 height 311
click at [337, 130] on div "Build with Privy. Privy builds user onboarding and wallet infrastructure to ena…" at bounding box center [490, 231] width 981 height 311
click at [284, 171] on h1 "Build with Privy." at bounding box center [490, 180] width 937 height 53
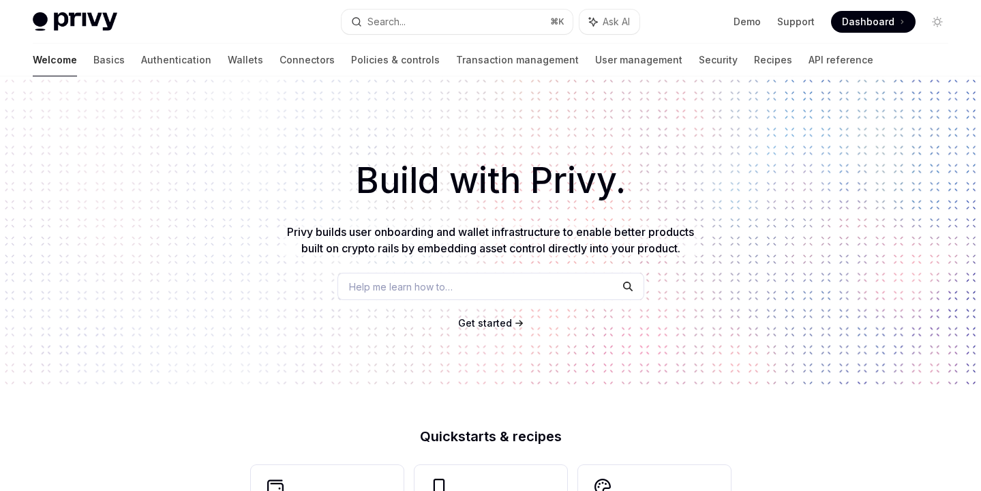
click at [322, 142] on div "Build with Privy. Privy builds user onboarding and wallet infrastructure to ena…" at bounding box center [490, 231] width 981 height 311
click at [281, 182] on h1 "Build with Privy." at bounding box center [490, 180] width 937 height 53
click at [312, 157] on h1 "Build with Privy." at bounding box center [490, 180] width 937 height 53
click at [280, 181] on h1 "Build with Privy." at bounding box center [490, 180] width 937 height 53
click at [305, 158] on h1 "Build with Privy." at bounding box center [490, 180] width 937 height 53
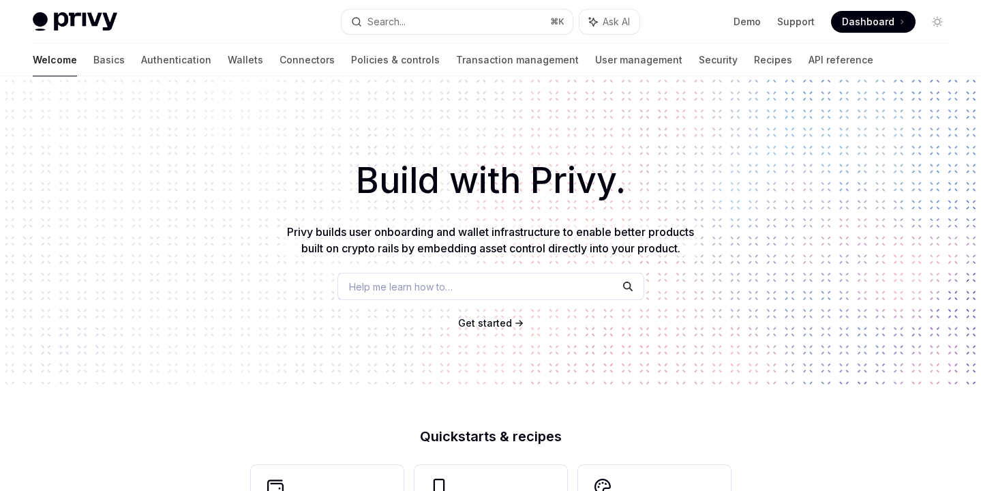
click at [332, 142] on div "Build with Privy. Privy builds user onboarding and wallet infrastructure to ena…" at bounding box center [490, 231] width 981 height 311
click at [335, 141] on div "Build with Privy. Privy builds user onboarding and wallet infrastructure to ena…" at bounding box center [490, 231] width 981 height 311
click at [363, 134] on div "Build with Privy. Privy builds user onboarding and wallet infrastructure to ena…" at bounding box center [490, 231] width 981 height 311
click at [357, 137] on div "Build with Privy. Privy builds user onboarding and wallet infrastructure to ena…" at bounding box center [490, 231] width 981 height 311
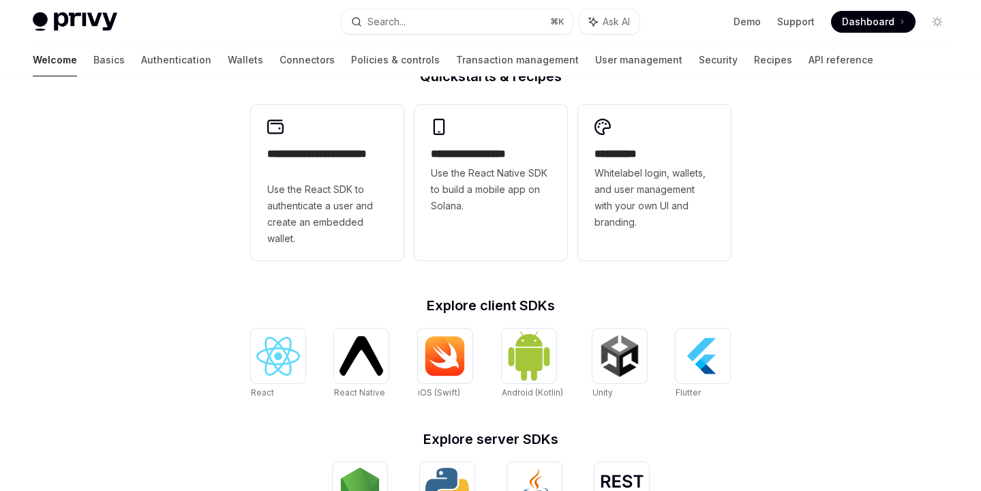
scroll to position [361, 0]
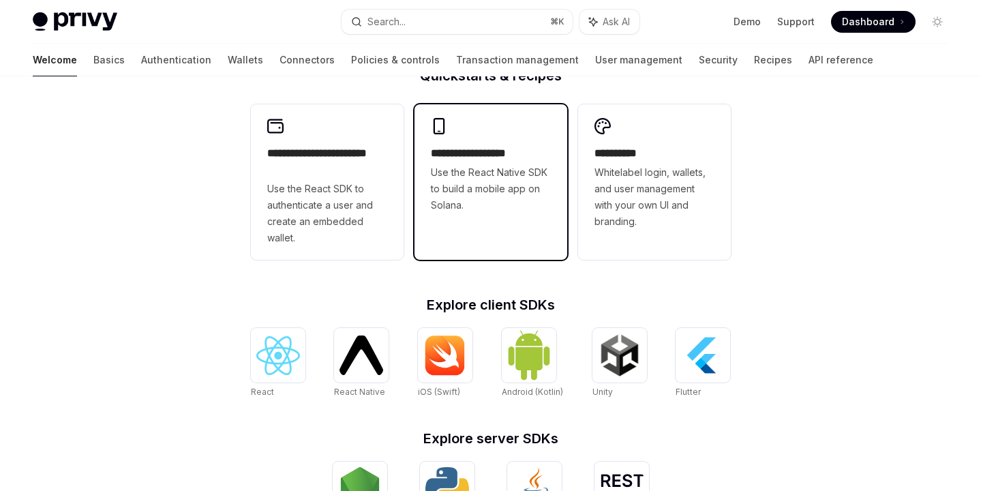
click at [529, 227] on div "**********" at bounding box center [491, 165] width 153 height 123
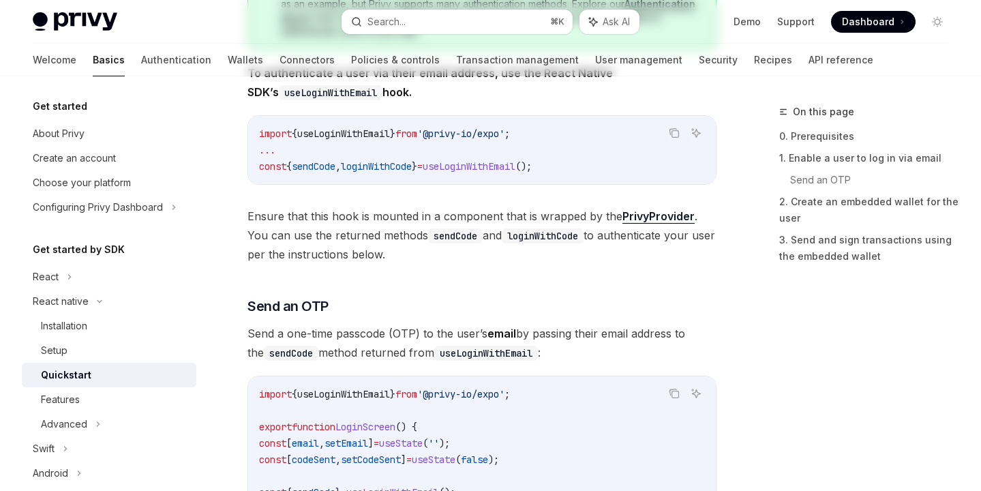
type textarea "*"
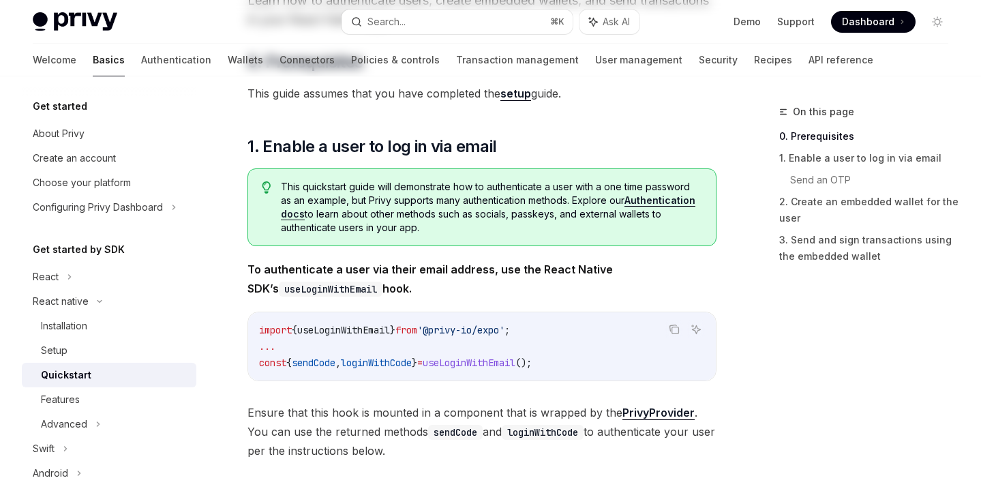
scroll to position [1, 0]
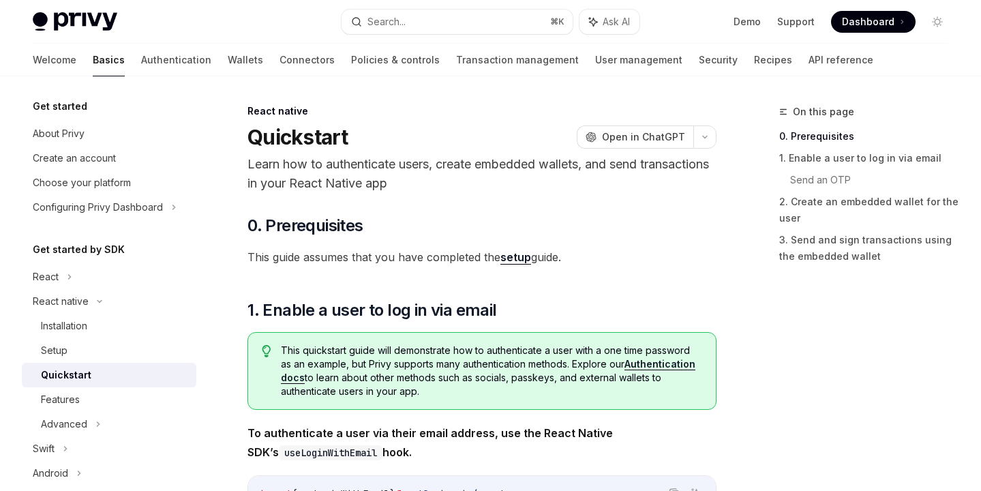
click at [584, 157] on p "Learn how to authenticate users, create embedded wallets, and send transactions…" at bounding box center [481, 174] width 469 height 38
click at [560, 174] on p "Learn how to authenticate users, create embedded wallets, and send transactions…" at bounding box center [481, 174] width 469 height 38
click at [570, 181] on p "Learn how to authenticate users, create embedded wallets, and send transactions…" at bounding box center [481, 174] width 469 height 38
click at [567, 181] on p "Learn how to authenticate users, create embedded wallets, and send transactions…" at bounding box center [481, 174] width 469 height 38
click at [598, 181] on p "Learn how to authenticate users, create embedded wallets, and send transactions…" at bounding box center [481, 174] width 469 height 38
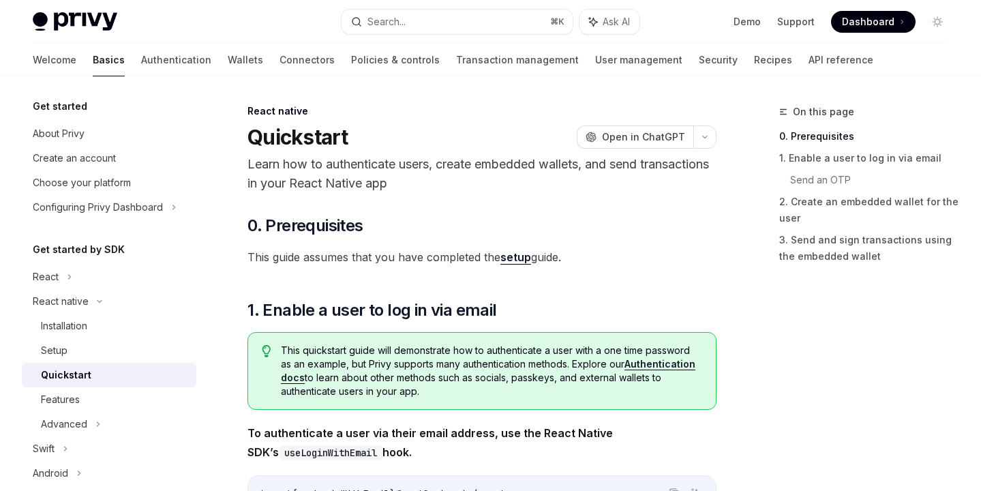
click at [571, 181] on p "Learn how to authenticate users, create embedded wallets, and send transactions…" at bounding box center [481, 174] width 469 height 38
click at [601, 184] on p "Learn how to authenticate users, create embedded wallets, and send transactions…" at bounding box center [481, 174] width 469 height 38
click at [588, 184] on p "Learn how to authenticate users, create embedded wallets, and send transactions…" at bounding box center [481, 174] width 469 height 38
click at [632, 187] on p "Learn how to authenticate users, create embedded wallets, and send transactions…" at bounding box center [481, 174] width 469 height 38
click at [601, 190] on p "Learn how to authenticate users, create embedded wallets, and send transactions…" at bounding box center [481, 174] width 469 height 38
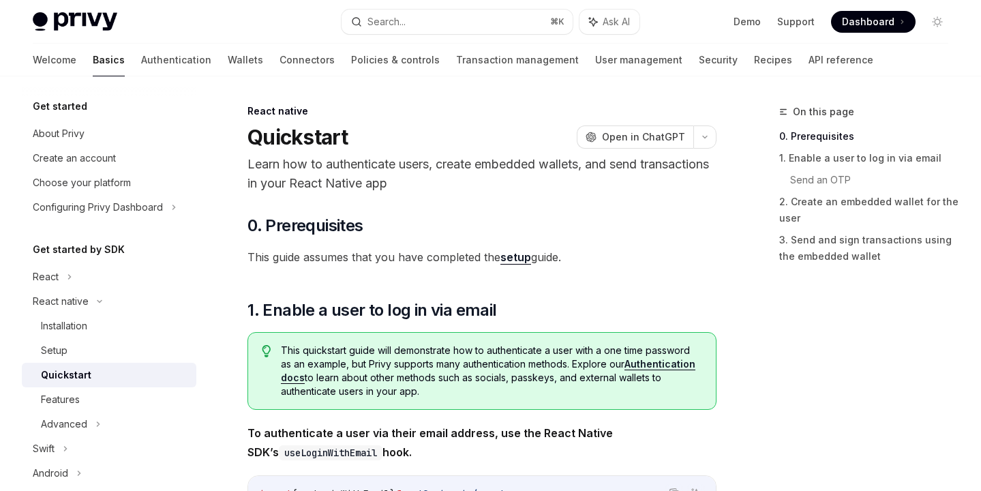
click at [618, 191] on p "Learn how to authenticate users, create embedded wallets, and send transactions…" at bounding box center [481, 174] width 469 height 38
click at [586, 192] on p "Learn how to authenticate users, create embedded wallets, and send transactions…" at bounding box center [481, 174] width 469 height 38
